Goal: Transaction & Acquisition: Purchase product/service

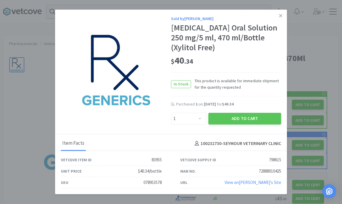
select select "1"
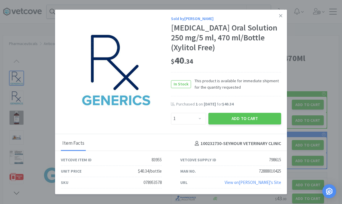
click at [282, 43] on div "Sold by [PERSON_NAME] [MEDICAL_DATA] Oral Solution 250 mg/5 ml, 470 ml/Bottle (…" at bounding box center [171, 72] width 232 height 124
click at [281, 46] on div "[MEDICAL_DATA] Oral Solution 250 mg/5 ml, 470 ml/Bottle (Xylitol Free)" at bounding box center [226, 37] width 110 height 29
click at [281, 47] on div "Sold by [PERSON_NAME] [MEDICAL_DATA] Oral Solution 250 mg/5 ml, 470 ml/Bottle (…" at bounding box center [171, 72] width 232 height 124
click at [281, 43] on div "[MEDICAL_DATA] Oral Solution 250 mg/5 ml, 470 ml/Bottle (Xylitol Free)" at bounding box center [226, 37] width 110 height 29
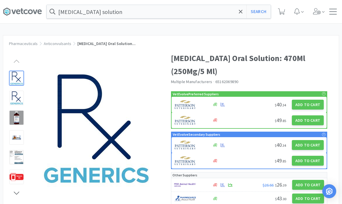
click at [241, 39] on div "Pharmaceuticals Anticonvulsants [MEDICAL_DATA] Oral Solution..." at bounding box center [171, 40] width 336 height 10
click at [235, 39] on div "Pharmaceuticals Anticonvulsants [MEDICAL_DATA] Oral Solution..." at bounding box center [171, 40] width 336 height 10
click at [238, 39] on div "Pharmaceuticals Anticonvulsants [MEDICAL_DATA] Oral Solution..." at bounding box center [171, 40] width 336 height 10
click at [238, 41] on div "Pharmaceuticals Anticonvulsants [MEDICAL_DATA] Oral Solution..." at bounding box center [171, 40] width 336 height 10
click at [122, 12] on input "[MEDICAL_DATA] solution" at bounding box center [159, 11] width 224 height 13
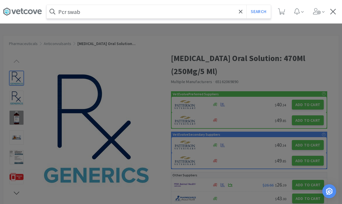
type input "Pcr swab"
click at [258, 12] on button "Search" at bounding box center [258, 11] width 24 height 13
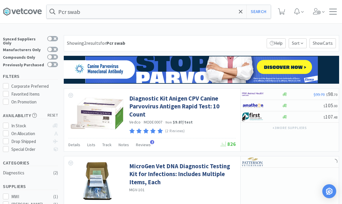
click at [241, 12] on icon at bounding box center [240, 11] width 3 height 3
